Goal: Entertainment & Leisure: Browse casually

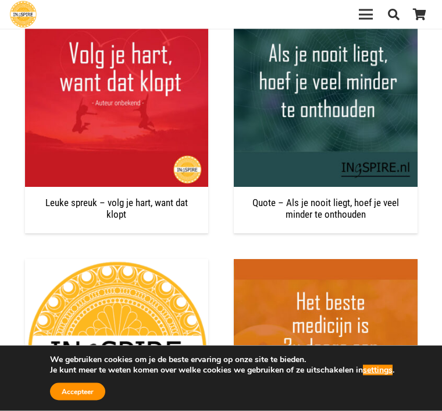
scroll to position [1341, 0]
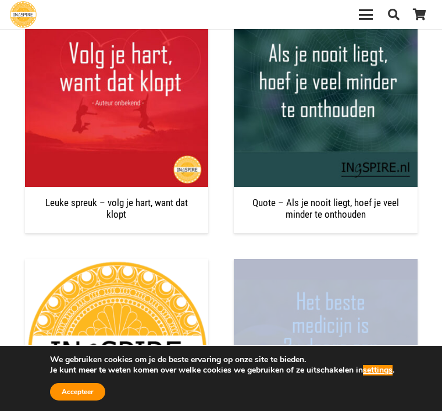
click at [431, 280] on div "Ik heb zo hard aan mezelf gewerkt dat ik niet meer mezelf ben © Met mindfulness…" at bounding box center [221, 13] width 422 height 1601
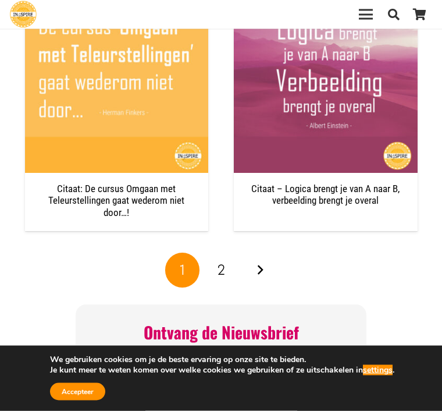
scroll to position [1867, 0]
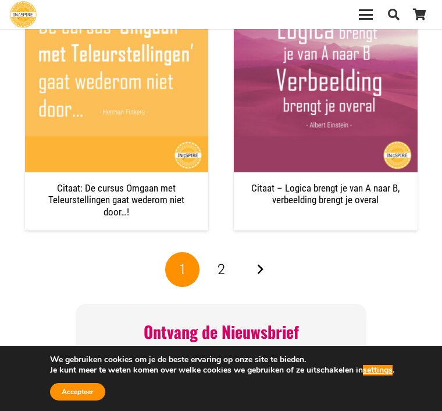
click at [266, 264] on link "Volgende" at bounding box center [259, 269] width 35 height 35
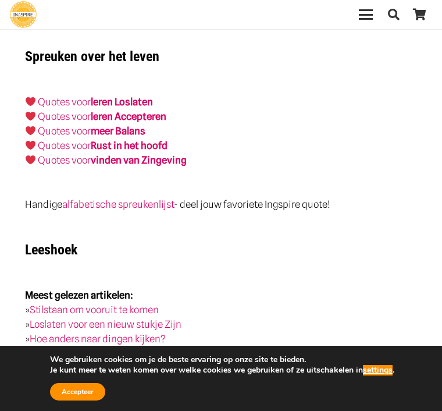
scroll to position [3388, 0]
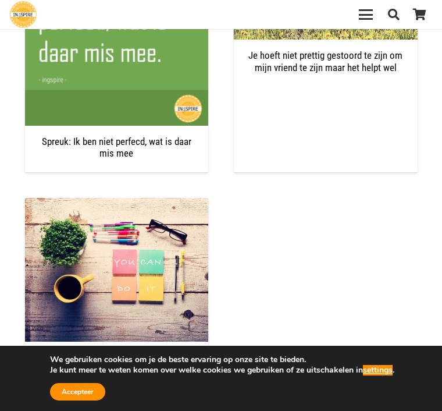
scroll to position [587, 0]
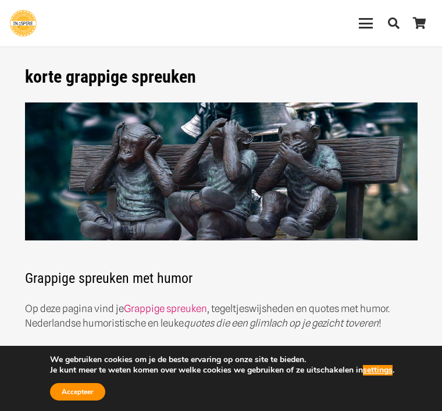
click at [99, 394] on button "Accepteer" at bounding box center [77, 391] width 55 height 17
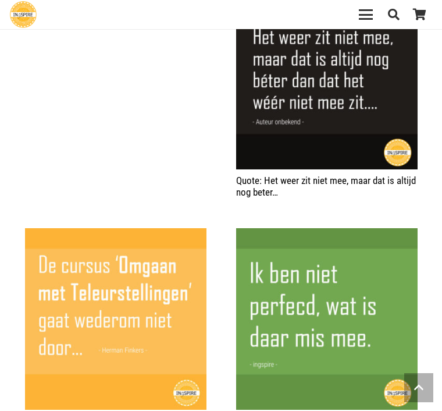
scroll to position [656, 0]
